Goal: Task Accomplishment & Management: Complete application form

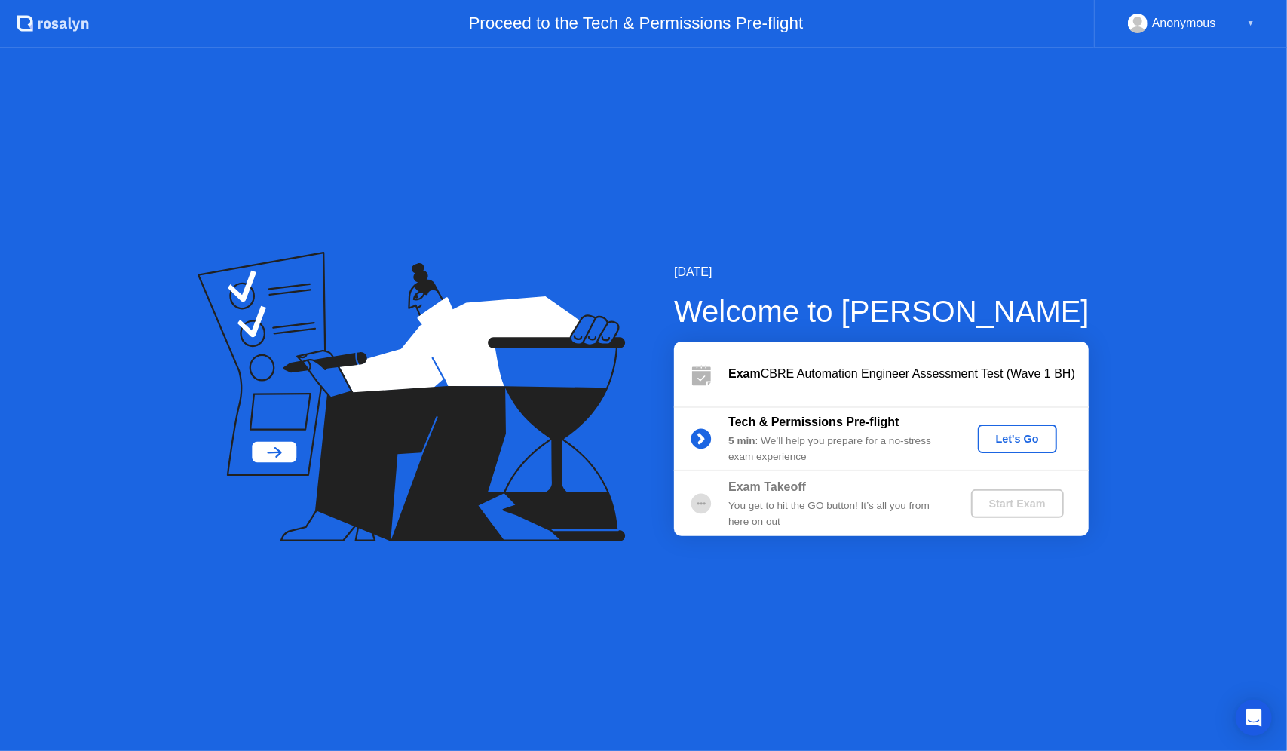
click at [1023, 437] on div "Let's Go" at bounding box center [1017, 439] width 67 height 12
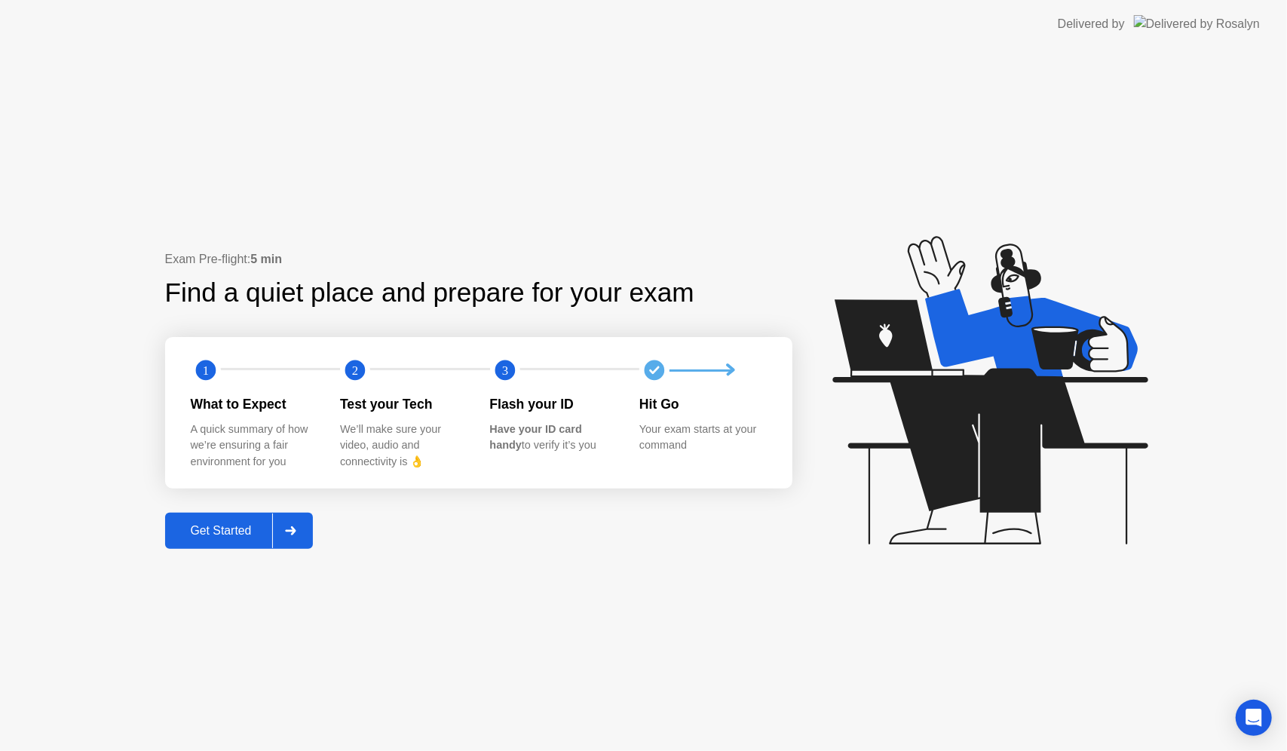
click at [216, 534] on div "Get Started" at bounding box center [221, 531] width 103 height 14
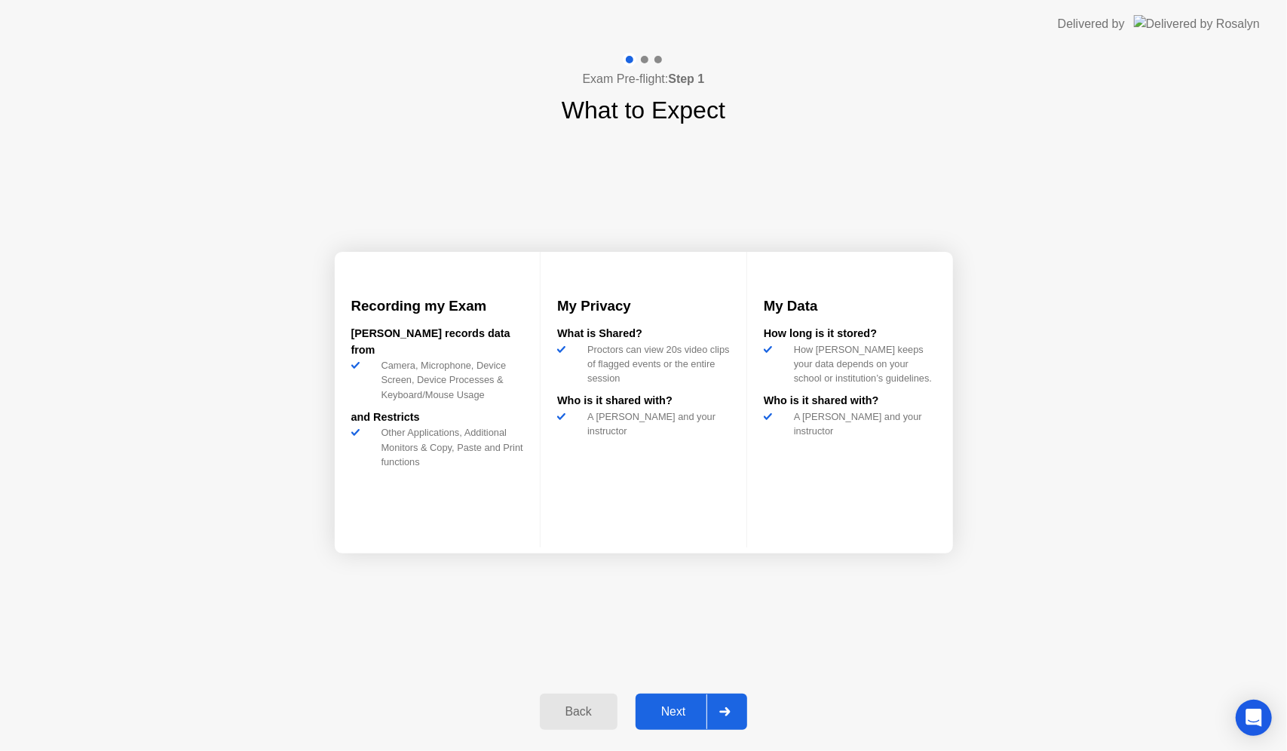
click at [671, 709] on div "Next" at bounding box center [673, 712] width 67 height 14
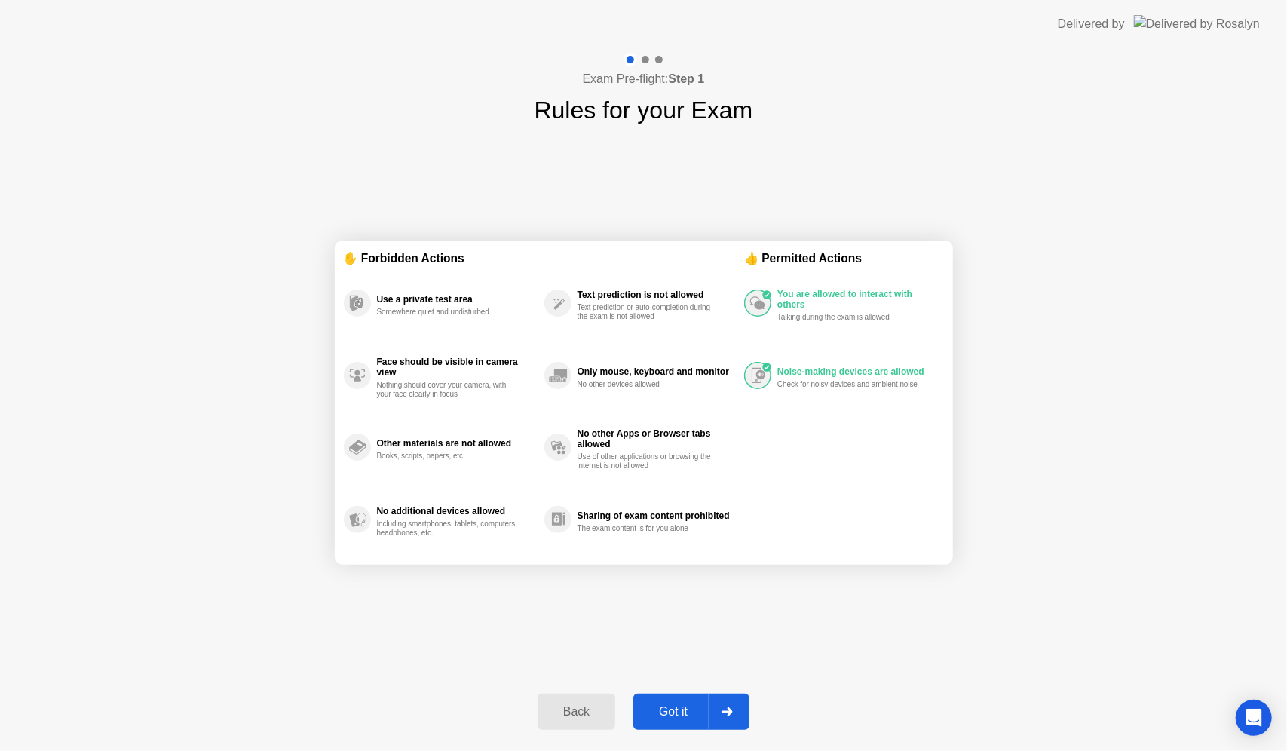
click at [680, 719] on div "Got it" at bounding box center [673, 712] width 71 height 14
select select "**********"
select select "*******"
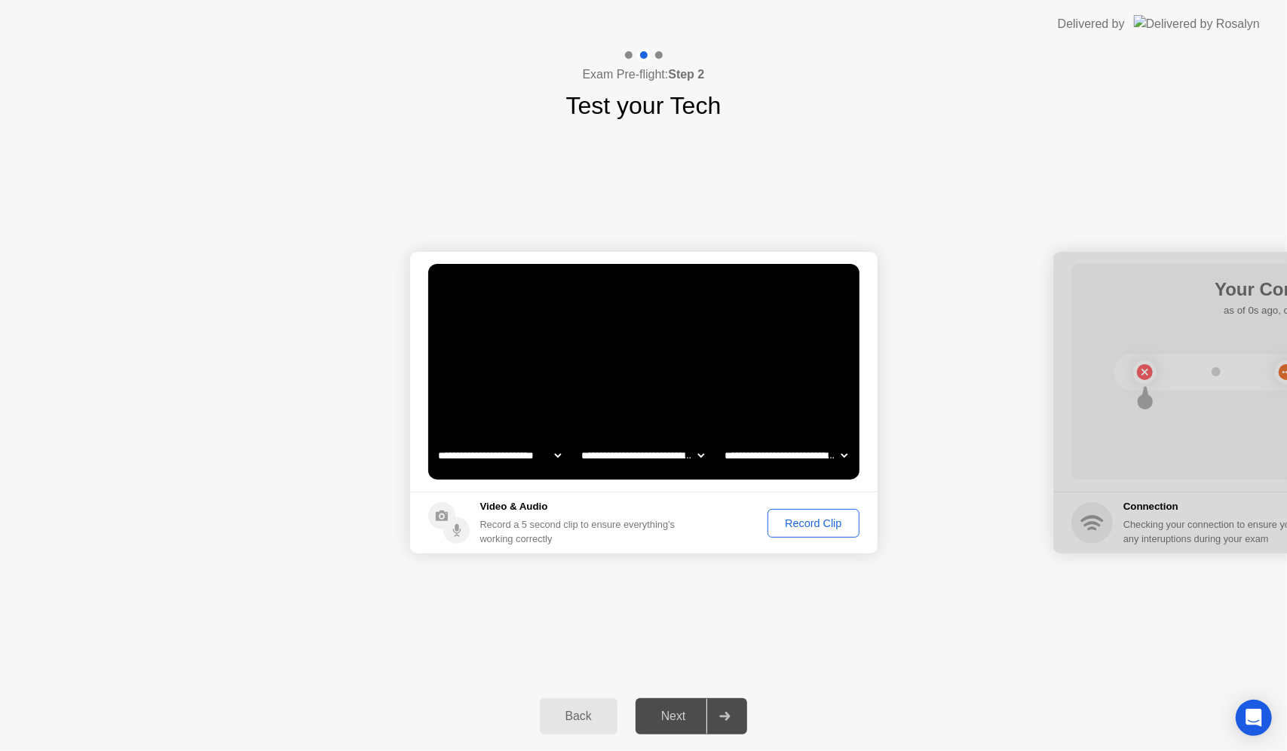
click at [820, 517] on div "Record Clip" at bounding box center [813, 523] width 81 height 12
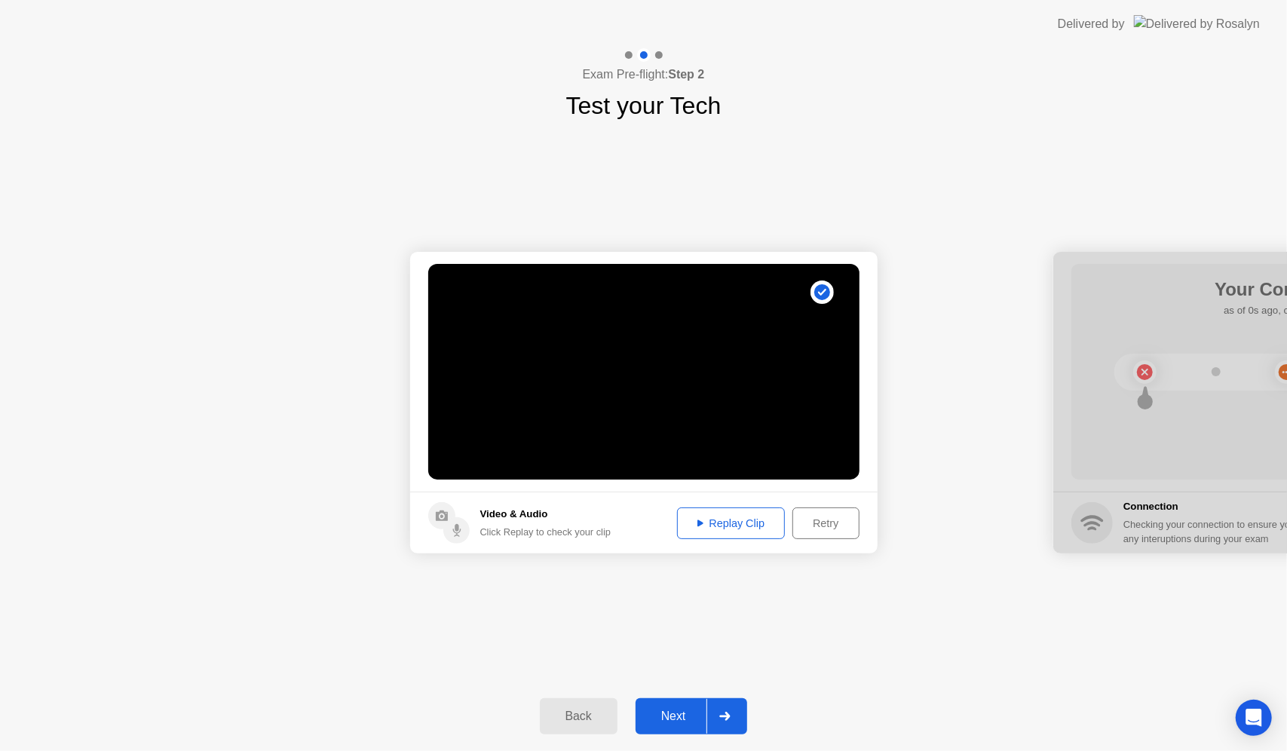
click at [733, 523] on div "Replay Clip" at bounding box center [731, 523] width 98 height 12
click at [689, 716] on div "Next" at bounding box center [673, 717] width 67 height 14
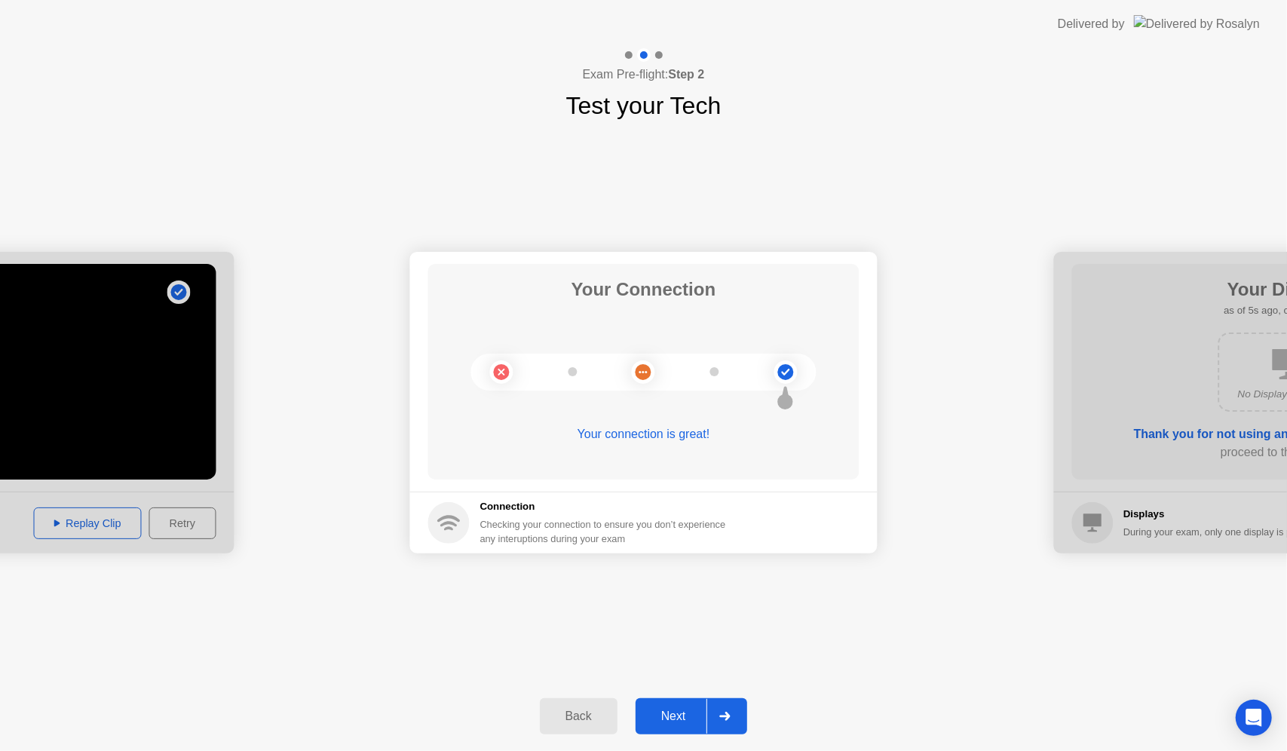
click at [673, 713] on div "Next" at bounding box center [673, 717] width 67 height 14
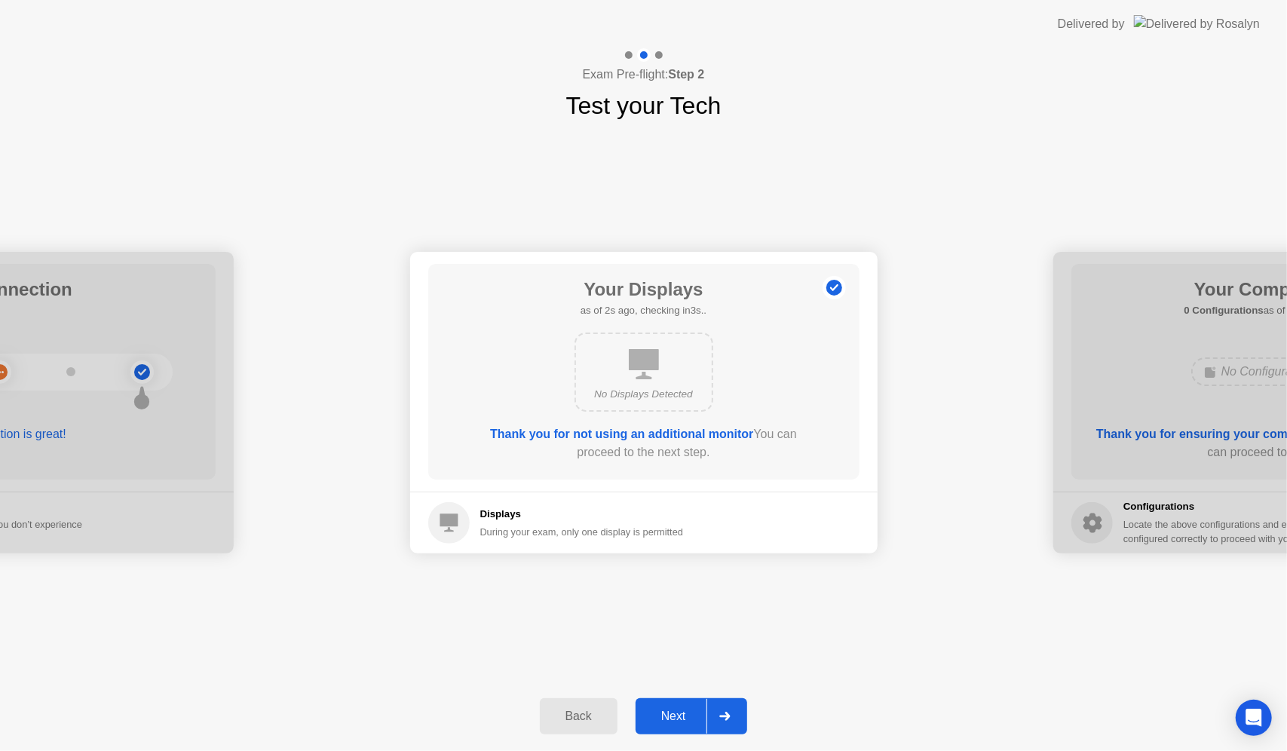
click at [673, 713] on div "Next" at bounding box center [673, 717] width 67 height 14
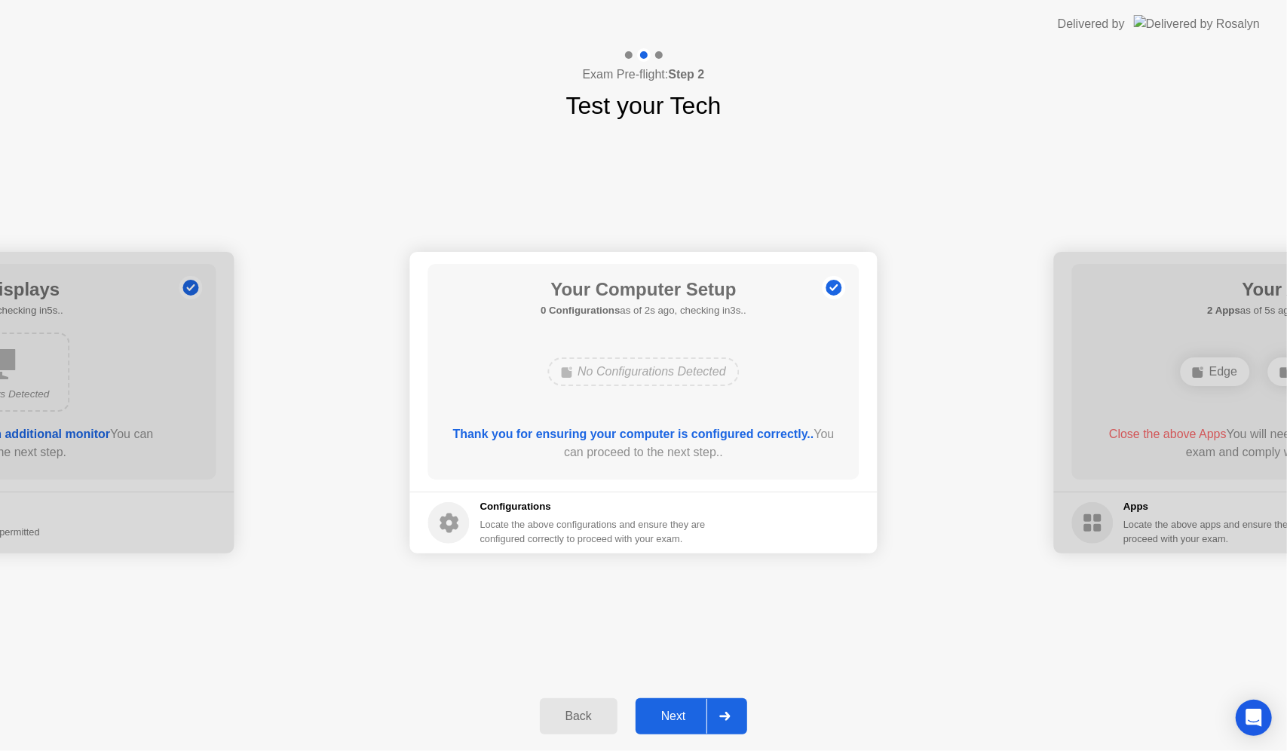
click at [673, 713] on div "Next" at bounding box center [673, 717] width 67 height 14
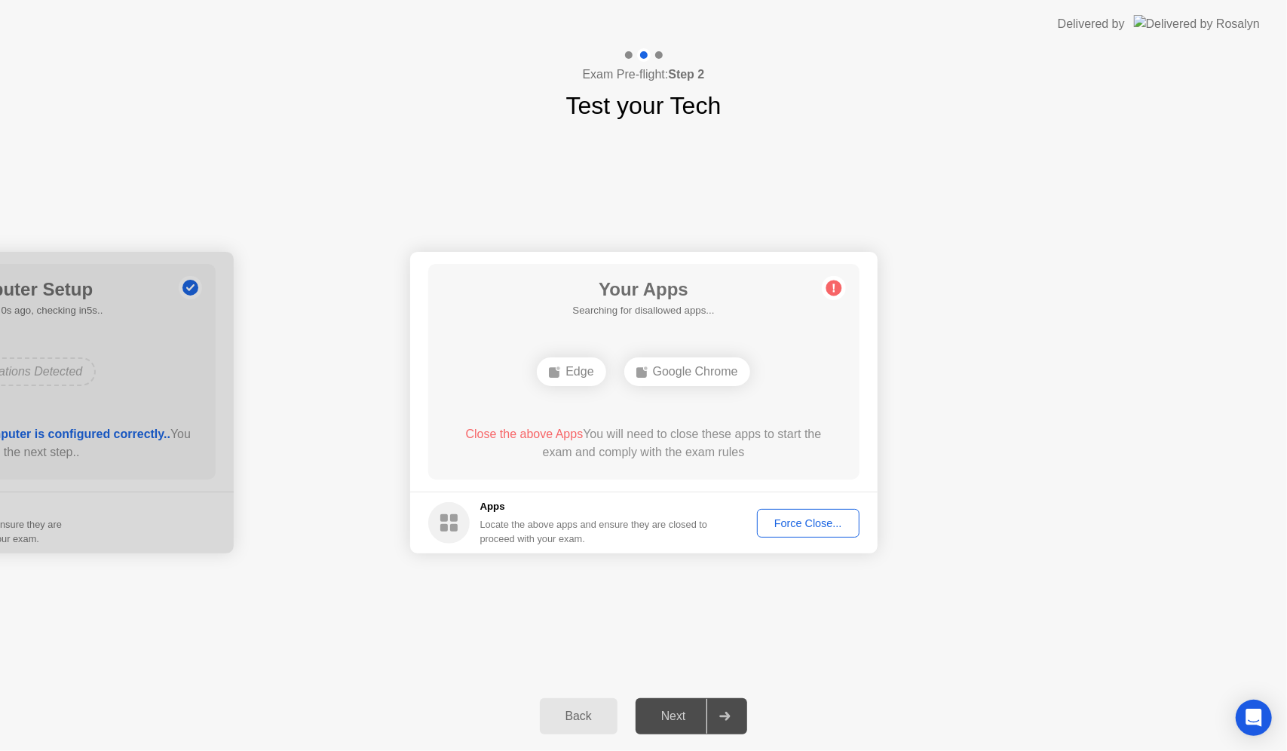
click at [823, 523] on div "Force Close..." at bounding box center [808, 523] width 92 height 12
click at [647, 370] on div "Edge" at bounding box center [643, 371] width 69 height 29
click at [814, 522] on div "Force Close..." at bounding box center [808, 523] width 92 height 12
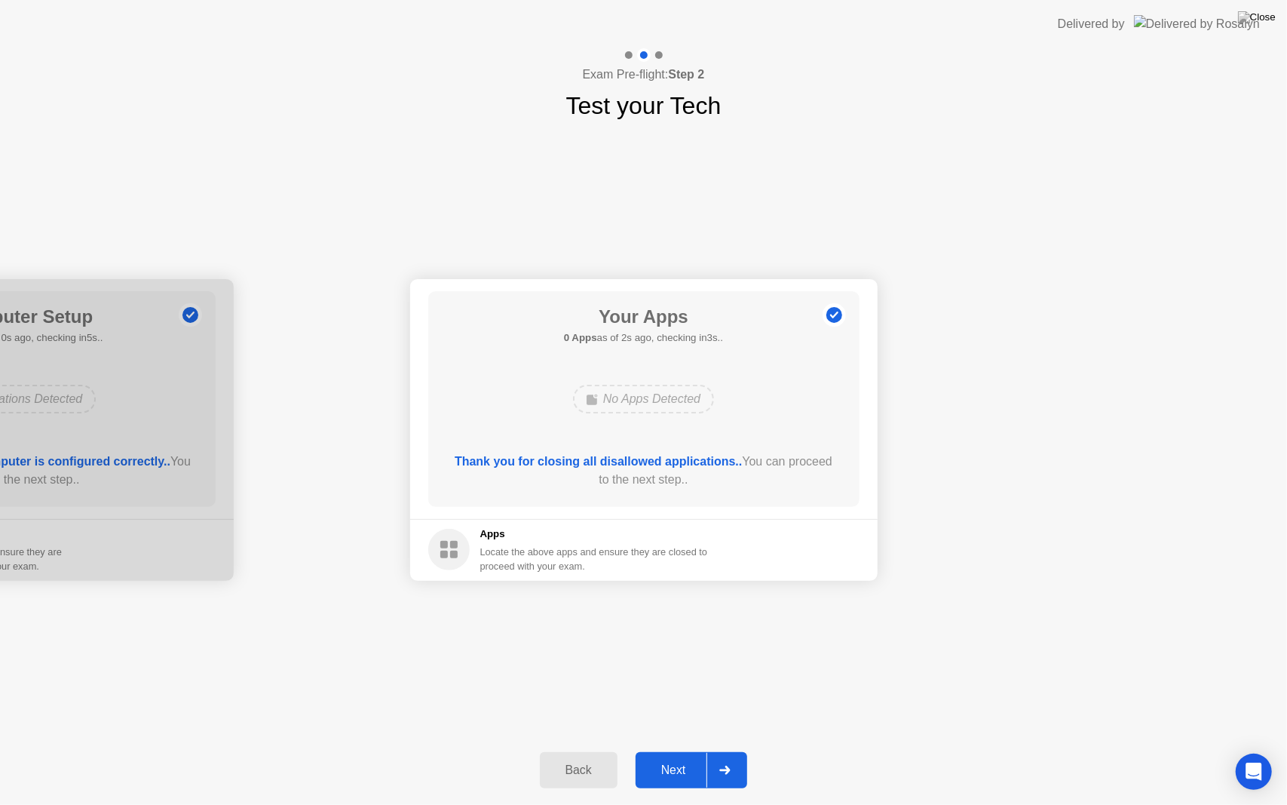
click at [667, 750] on div "Next" at bounding box center [673, 770] width 67 height 14
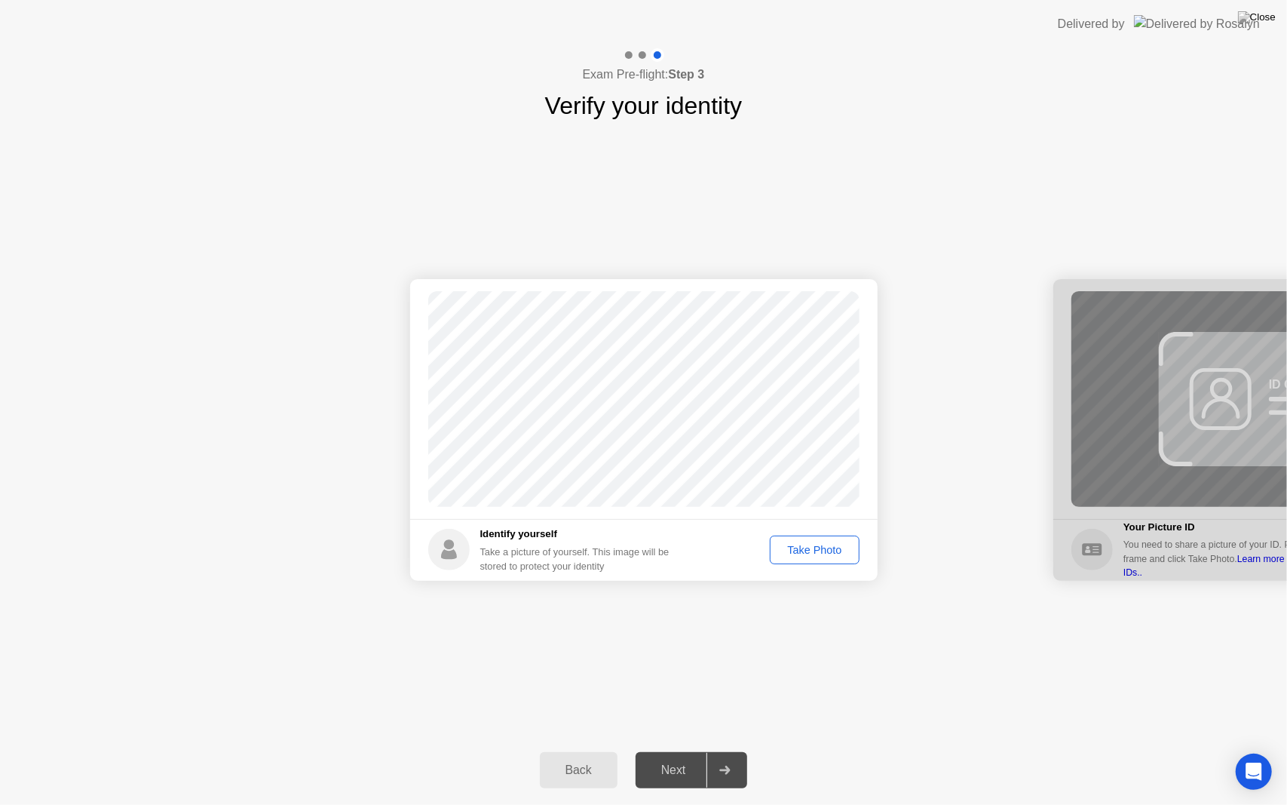
click at [677, 750] on div "Next" at bounding box center [673, 770] width 67 height 14
click at [808, 544] on div "Take Photo" at bounding box center [814, 550] width 78 height 12
click at [819, 547] on div "Retake" at bounding box center [825, 550] width 59 height 12
click at [819, 547] on div "Take Photo" at bounding box center [814, 550] width 78 height 12
click at [684, 750] on div "Next" at bounding box center [673, 770] width 67 height 14
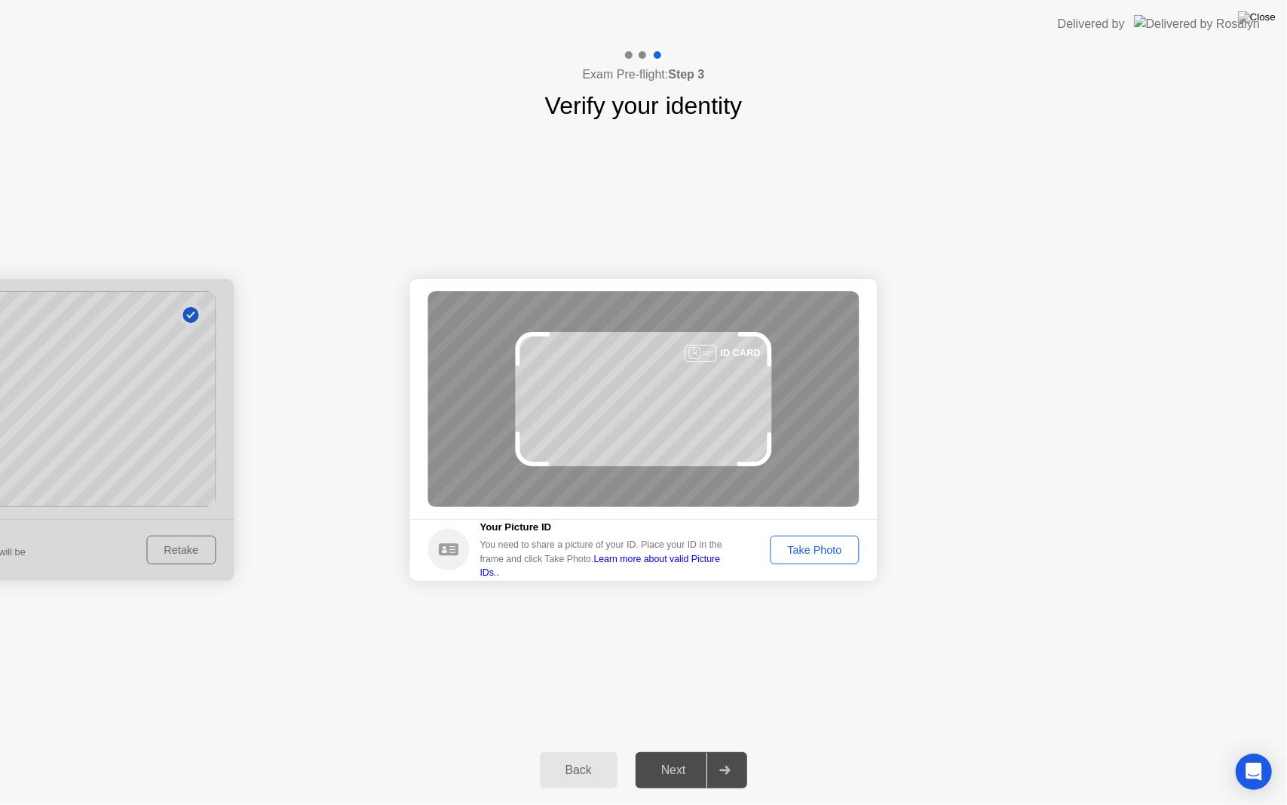
click at [823, 544] on div "Take Photo" at bounding box center [814, 550] width 78 height 12
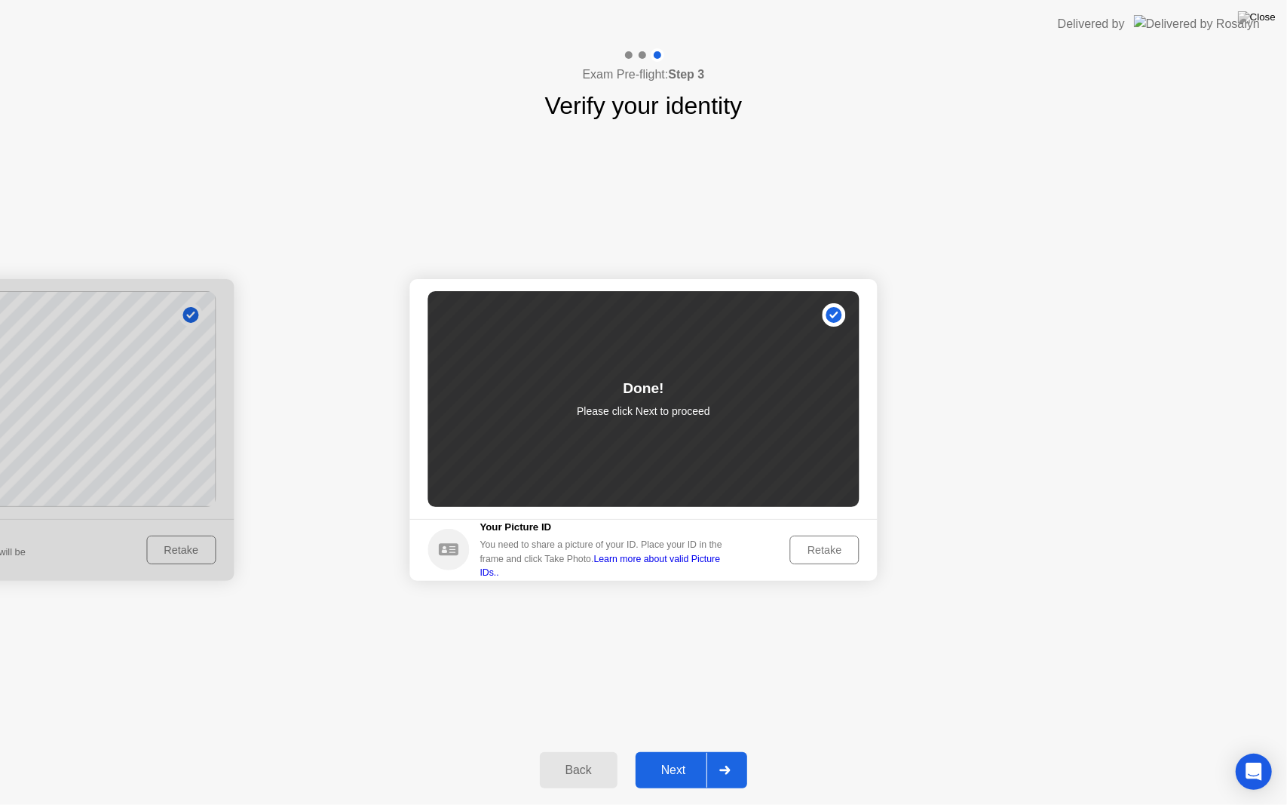
click at [663, 750] on div "Next" at bounding box center [673, 770] width 67 height 14
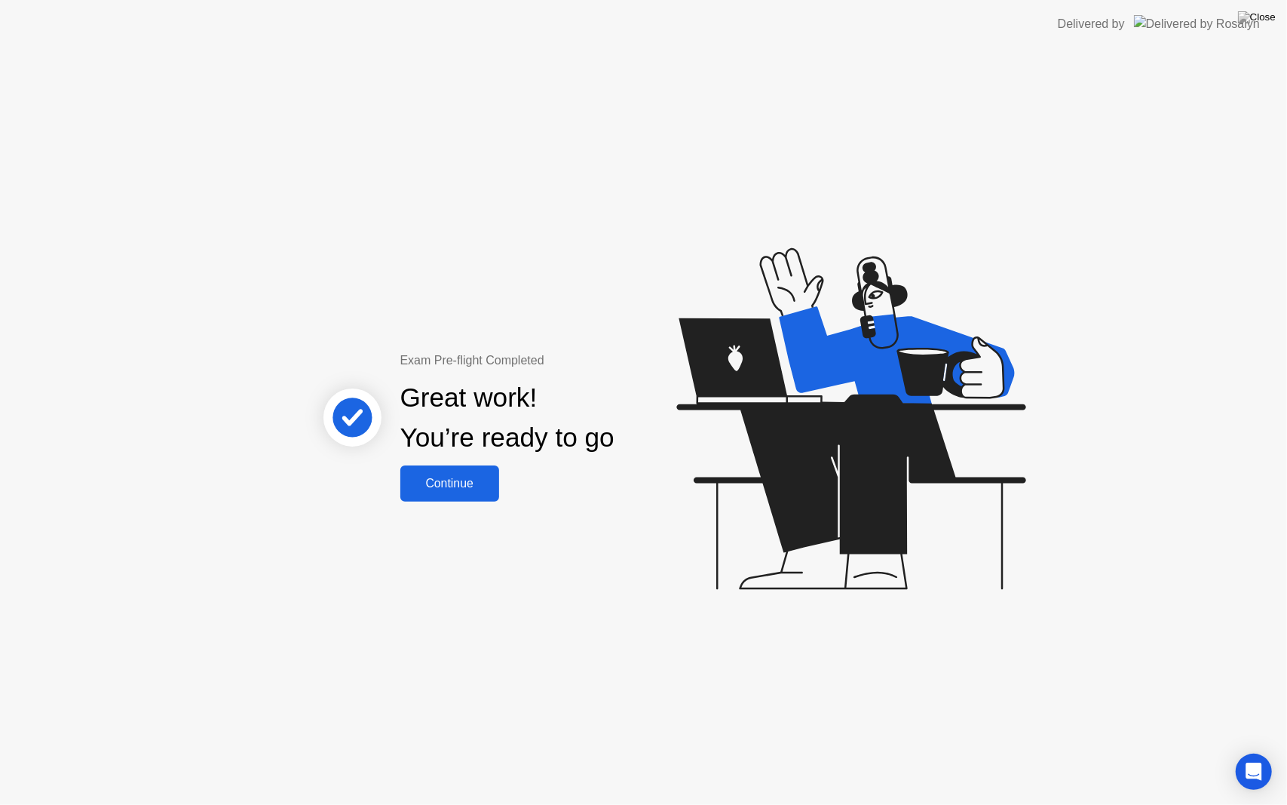
click at [486, 481] on div "Continue" at bounding box center [450, 484] width 90 height 14
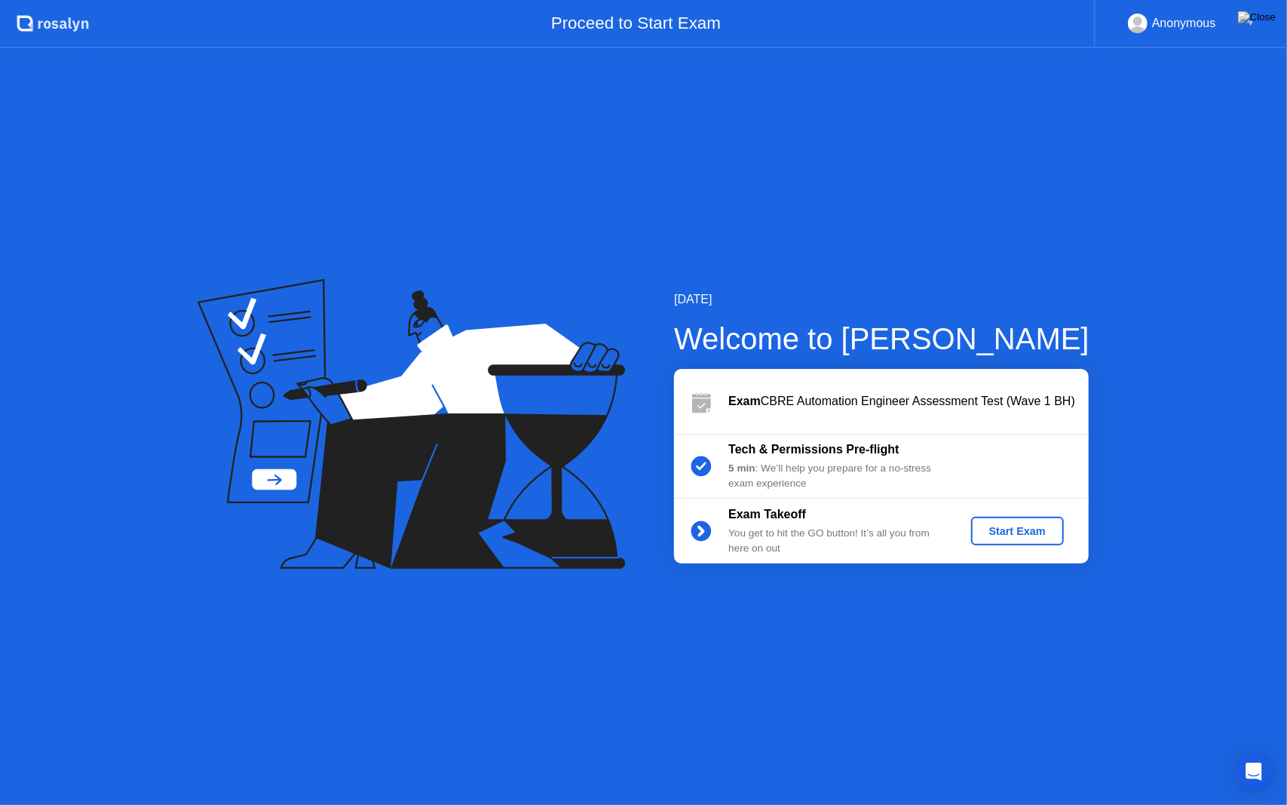
click at [1001, 533] on div "Start Exam" at bounding box center [1017, 531] width 81 height 12
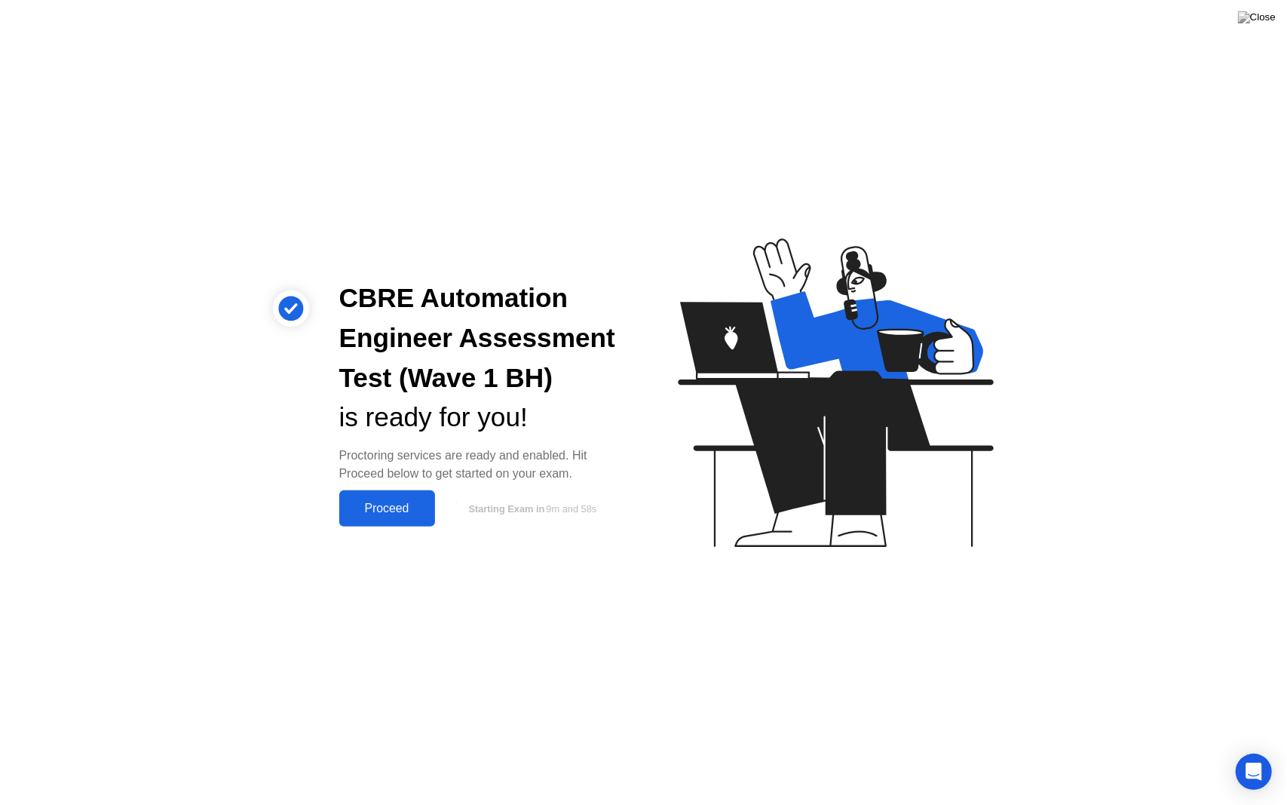
click at [406, 504] on div "Proceed" at bounding box center [387, 508] width 87 height 14
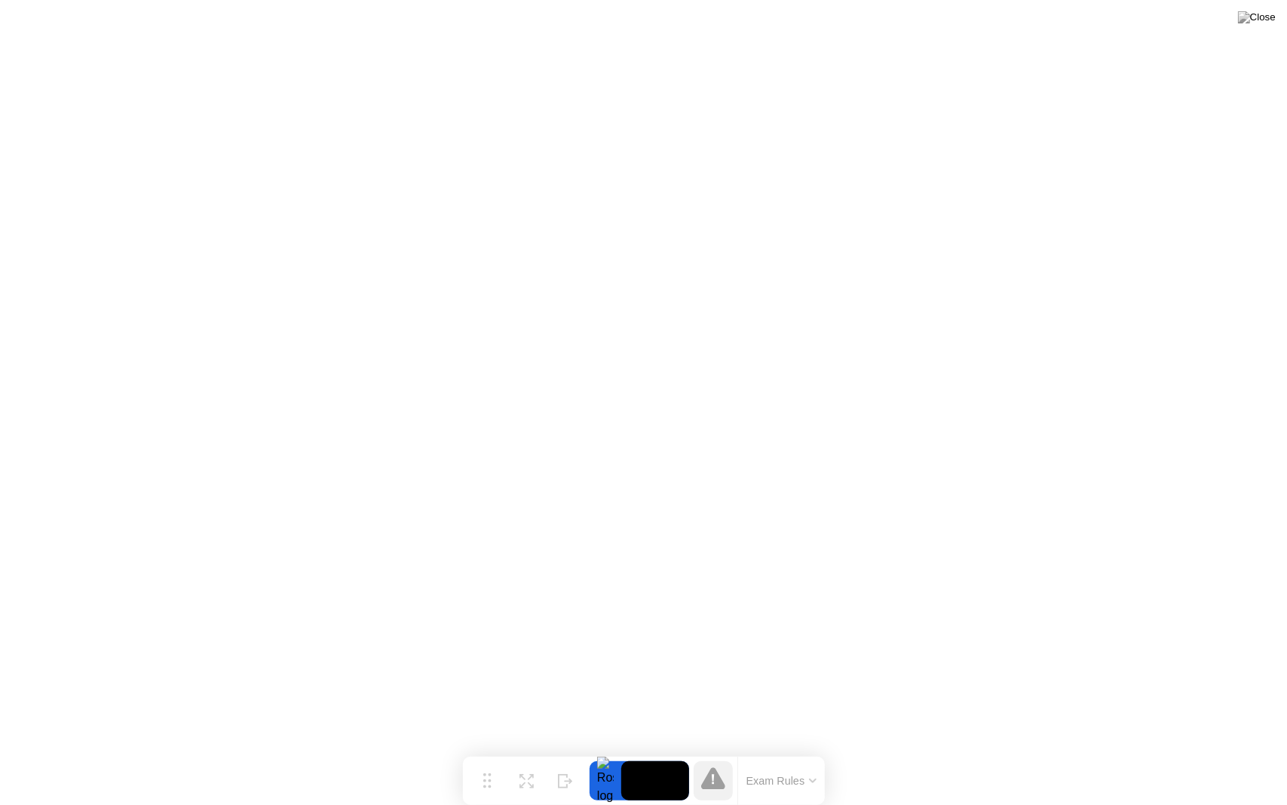
click at [783, 750] on button "Exam Rules" at bounding box center [782, 781] width 80 height 14
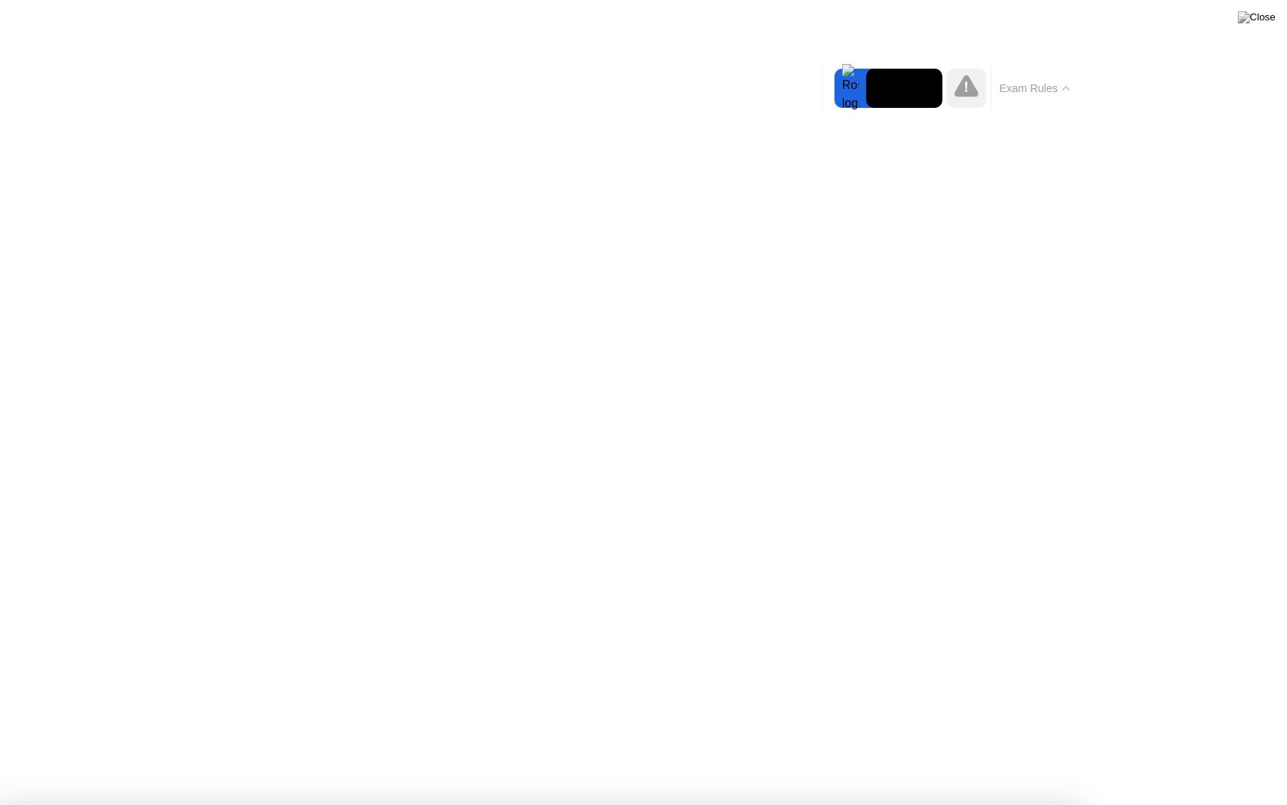
drag, startPoint x: 655, startPoint y: 697, endPoint x: 643, endPoint y: 695, distance: 11.4
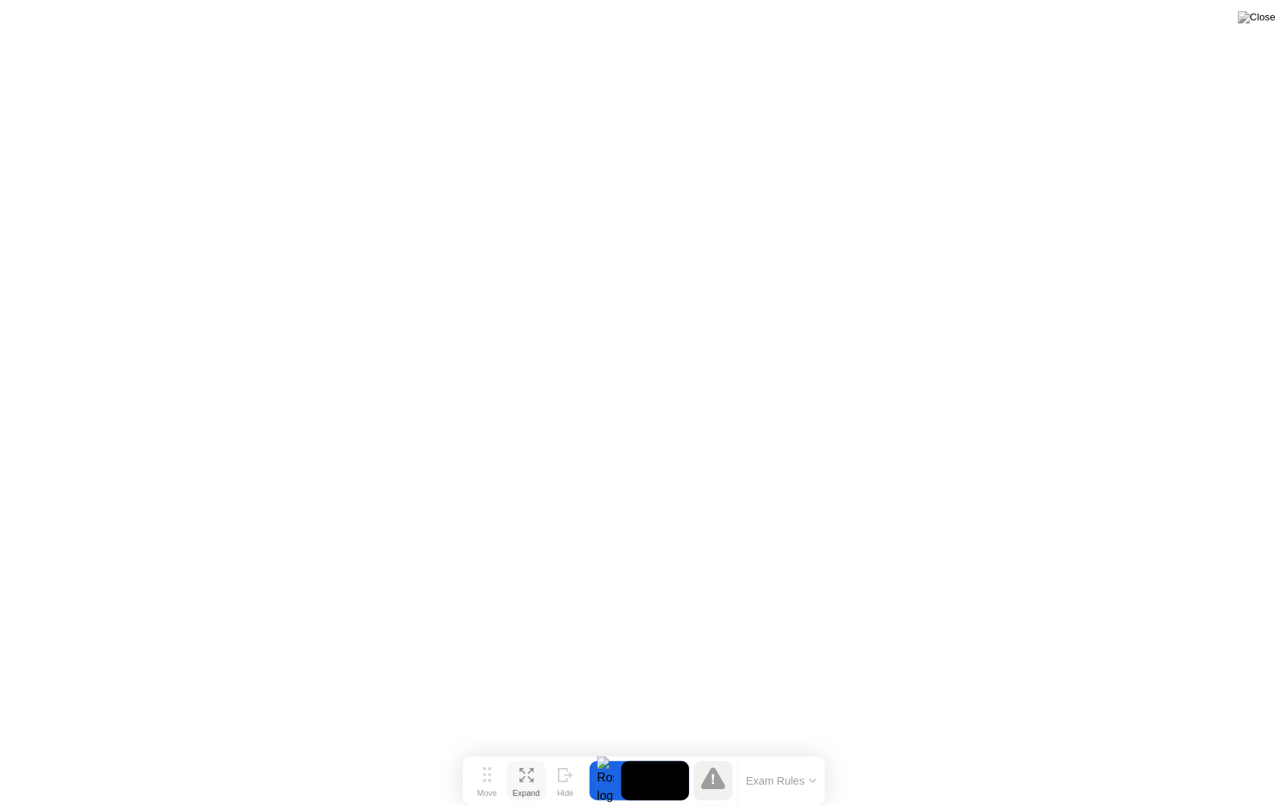
click at [522, 750] on icon at bounding box center [527, 775] width 14 height 14
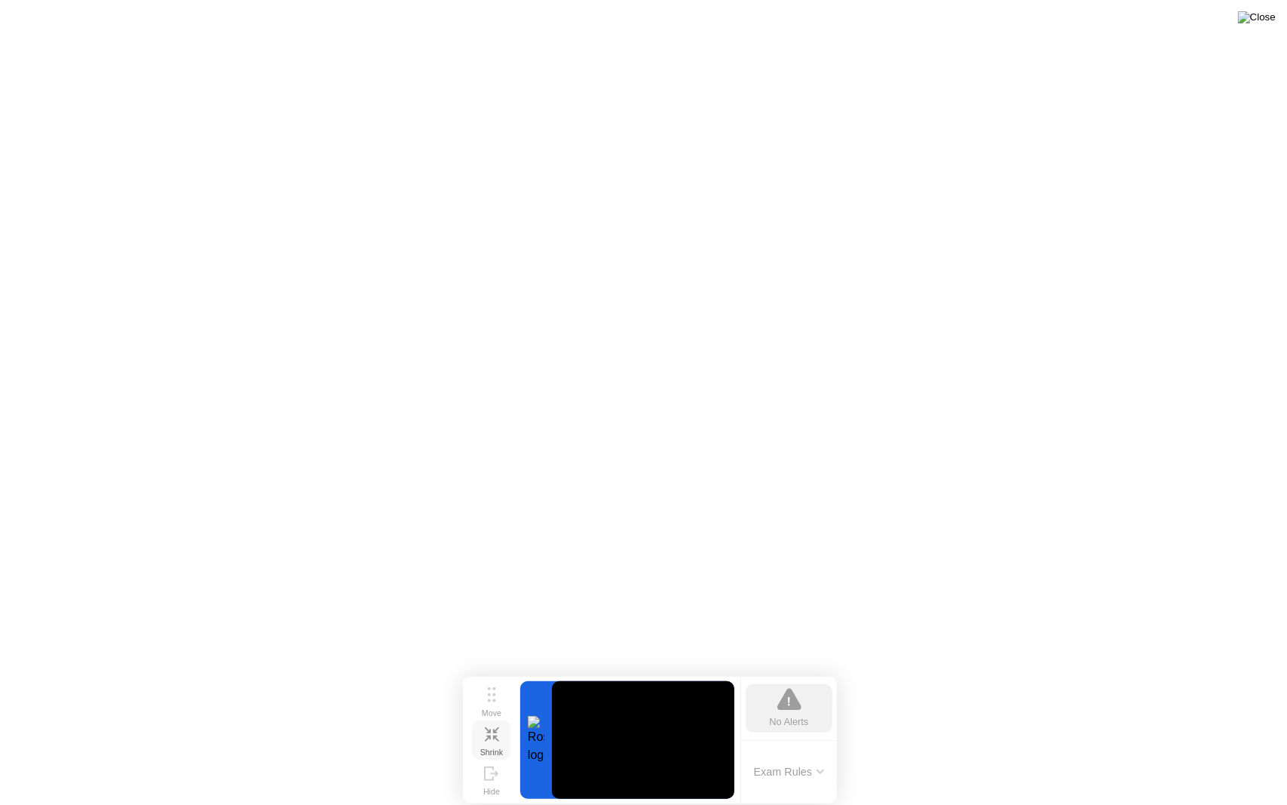
click at [1273, 17] on img at bounding box center [1257, 17] width 38 height 12
